Goal: Find contact information: Find contact information

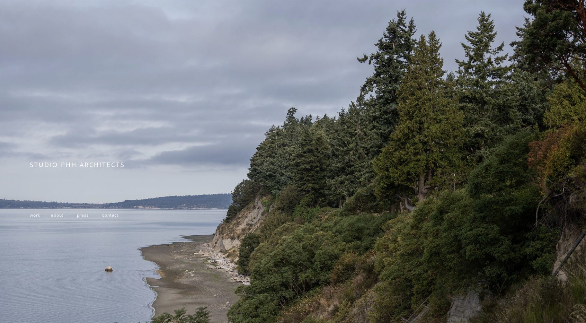
click at [37, 218] on span "work" at bounding box center [35, 215] width 10 height 6
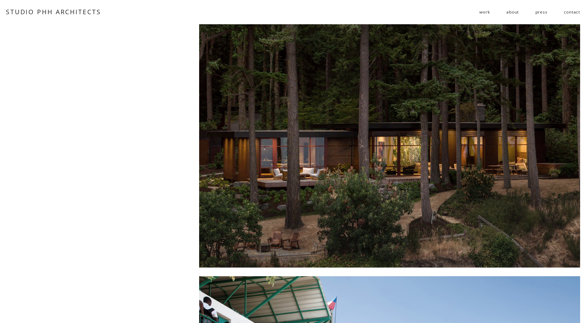
click at [575, 12] on link "contact" at bounding box center [572, 12] width 16 height 11
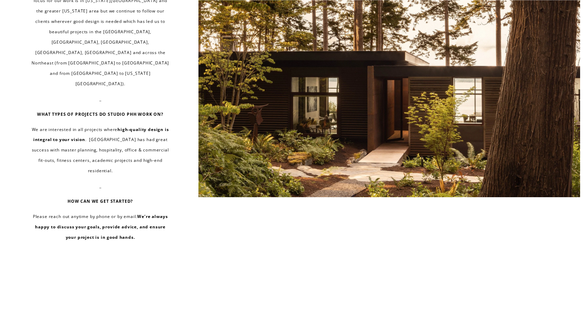
scroll to position [477, 0]
